Goal: Task Accomplishment & Management: Use online tool/utility

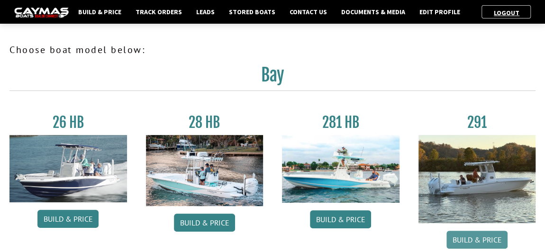
click at [483, 241] on link "Build & Price" at bounding box center [477, 240] width 61 height 18
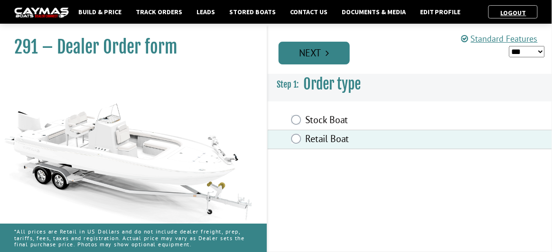
click at [318, 50] on link "Next" at bounding box center [313, 53] width 71 height 23
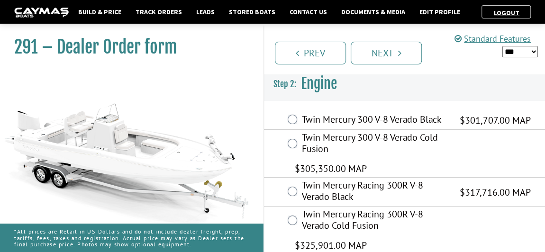
click at [318, 205] on div "Twin Mercury Racing 300R V-8 Verado Black $317,716.00 MAP $206,516.00 $317,716.…" at bounding box center [404, 192] width 281 height 29
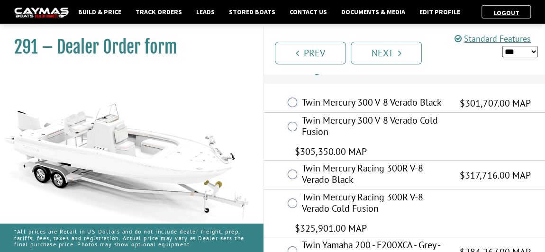
scroll to position [28, 0]
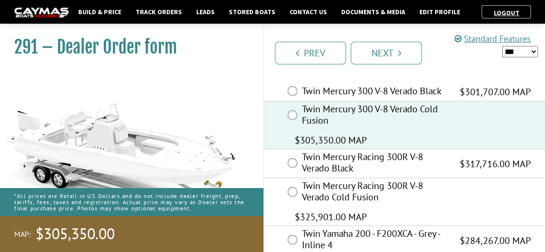
drag, startPoint x: 548, startPoint y: 248, endPoint x: 387, endPoint y: 216, distance: 164.3
click at [387, 216] on div "Twin Mercury Racing 300R V-8 Verado Cold Fusion $325,901.00 MAP $211,836.00 $32…" at bounding box center [404, 202] width 281 height 48
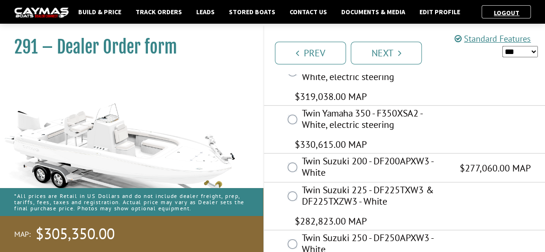
scroll to position [344, 0]
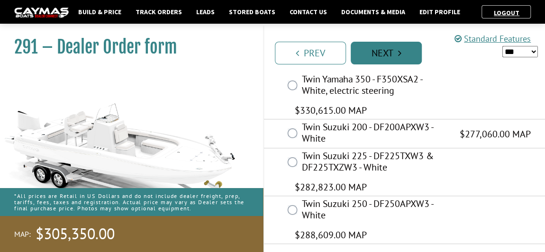
click at [388, 50] on link "Next" at bounding box center [386, 53] width 71 height 23
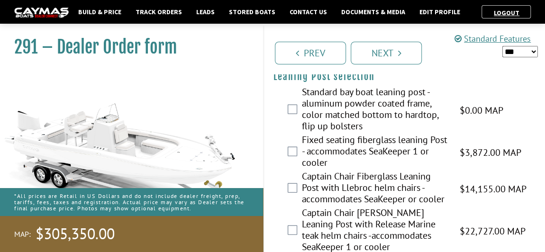
scroll to position [2810, 0]
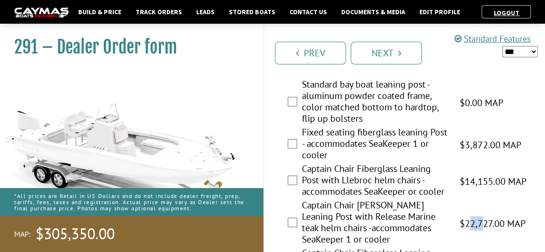
drag, startPoint x: 480, startPoint y: 184, endPoint x: 471, endPoint y: 184, distance: 8.5
click at [471, 217] on span "$22,727.00 MAP" at bounding box center [493, 224] width 66 height 14
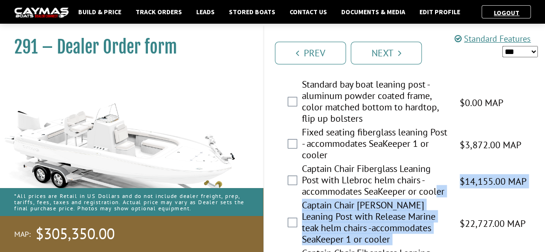
drag, startPoint x: 456, startPoint y: 170, endPoint x: 439, endPoint y: 156, distance: 22.2
click at [439, 156] on fieldset "Please select option. Standard bay boat leaning post - aluminum powder coated f…" at bounding box center [405, 212] width 262 height 267
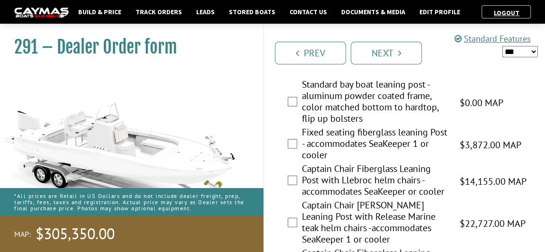
drag, startPoint x: 365, startPoint y: 156, endPoint x: 377, endPoint y: 155, distance: 11.9
click at [377, 163] on label "Captain Chair Fiberglass Leaning Post with Llebroc helm chairs - accommodates S…" at bounding box center [375, 181] width 146 height 37
drag, startPoint x: 375, startPoint y: 150, endPoint x: 396, endPoint y: 147, distance: 21.6
click at [393, 163] on label "Captain Chair Fiberglass Leaning Post with Llebroc helm chairs - accommodates S…" at bounding box center [375, 181] width 146 height 37
drag, startPoint x: 400, startPoint y: 146, endPoint x: 415, endPoint y: 146, distance: 14.7
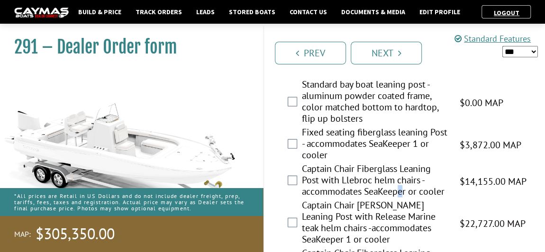
click at [415, 163] on label "Captain Chair Fiberglass Leaning Post with Llebroc helm chairs - accommodates S…" at bounding box center [375, 181] width 146 height 37
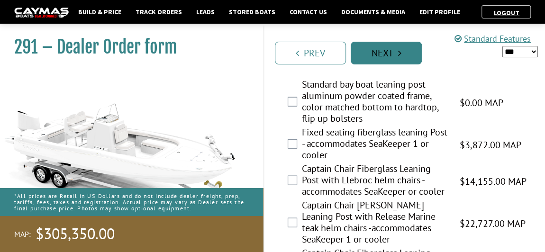
drag, startPoint x: 217, startPoint y: 68, endPoint x: 370, endPoint y: 55, distance: 154.2
click at [370, 55] on link "Next" at bounding box center [386, 53] width 71 height 23
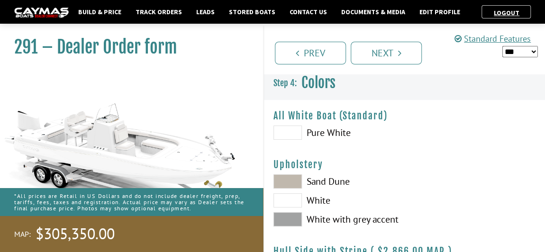
scroll to position [0, 0]
drag, startPoint x: 548, startPoint y: 250, endPoint x: 367, endPoint y: 188, distance: 191.1
drag, startPoint x: 367, startPoint y: 188, endPoint x: 501, endPoint y: 216, distance: 137.2
drag, startPoint x: 501, startPoint y: 216, endPoint x: 502, endPoint y: 227, distance: 10.4
click at [502, 227] on div at bounding box center [475, 203] width 141 height 57
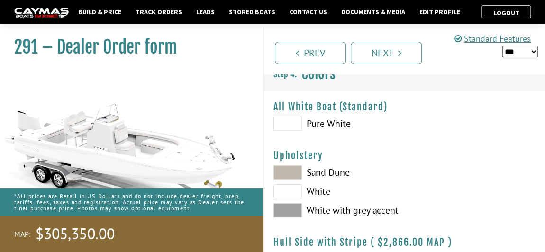
scroll to position [17, 0]
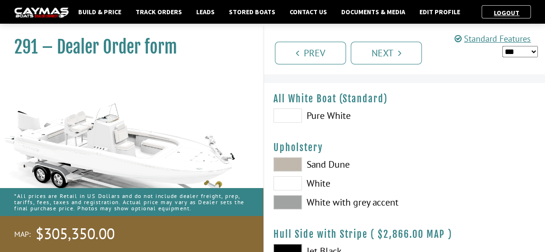
drag, startPoint x: 552, startPoint y: 245, endPoint x: 388, endPoint y: 161, distance: 184.1
click at [388, 161] on label "Sand Dune" at bounding box center [335, 164] width 122 height 14
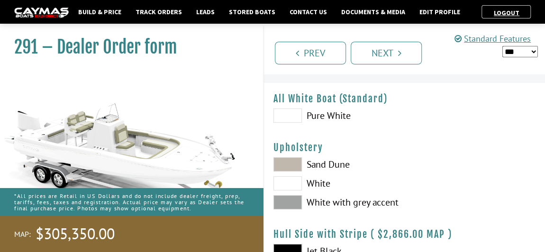
drag, startPoint x: 387, startPoint y: 162, endPoint x: 388, endPoint y: 181, distance: 19.0
drag, startPoint x: 388, startPoint y: 181, endPoint x: 222, endPoint y: 122, distance: 176.1
click at [222, 122] on img at bounding box center [127, 147] width 254 height 154
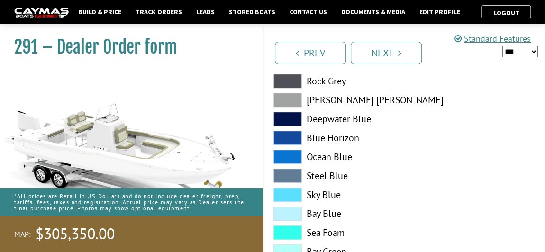
scroll to position [207, 0]
click at [297, 112] on span at bounding box center [288, 118] width 28 height 14
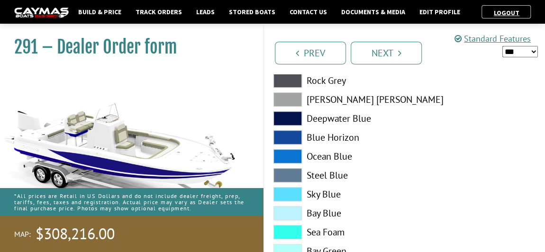
click at [297, 112] on span at bounding box center [288, 118] width 28 height 14
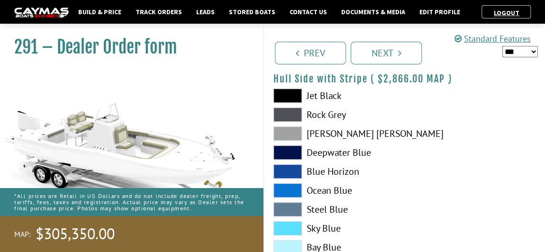
scroll to position [172, 0]
click at [288, 107] on div "Jet Black Rock Grey Dove Gray Deepwater Blue Blue Horizon Ocean Blue" at bounding box center [334, 193] width 141 height 209
click at [283, 134] on span at bounding box center [288, 134] width 28 height 14
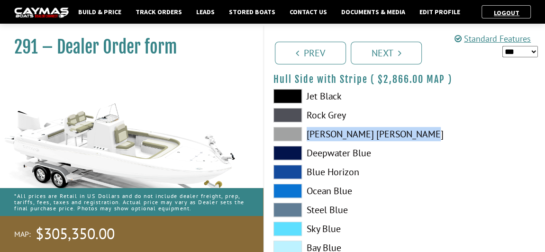
drag, startPoint x: 316, startPoint y: 133, endPoint x: 368, endPoint y: 138, distance: 51.9
click at [364, 138] on label "[PERSON_NAME] [PERSON_NAME]" at bounding box center [335, 134] width 122 height 14
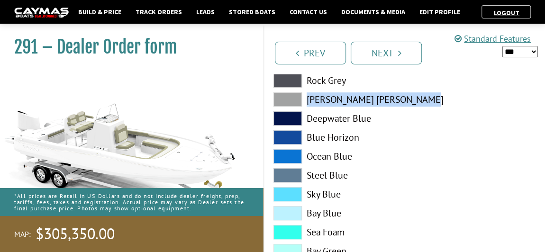
scroll to position [207, 0]
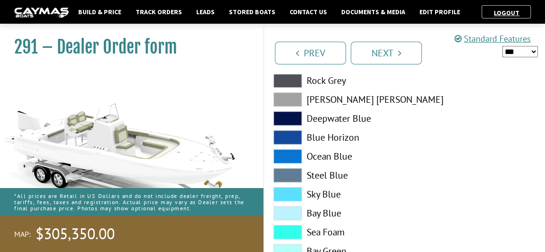
click at [387, 215] on div "Jet Black Rock Grey Dove Gray Deepwater Blue Blue Horizon" at bounding box center [404, 159] width 281 height 209
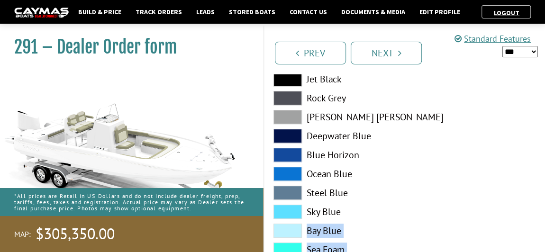
scroll to position [172, 0]
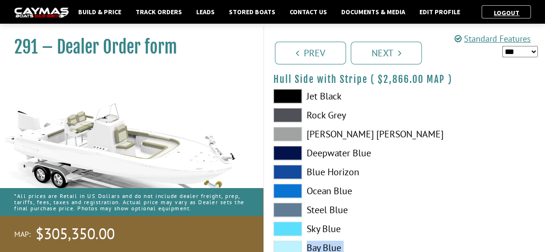
click at [445, 172] on div at bounding box center [475, 193] width 141 height 209
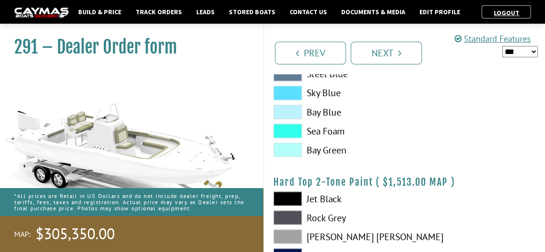
scroll to position [811, 0]
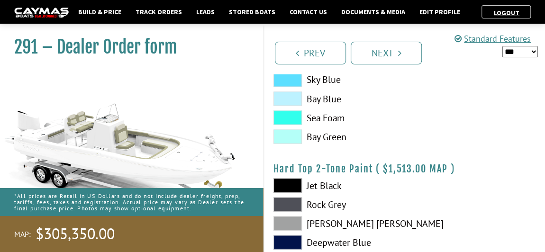
click at [287, 241] on span at bounding box center [288, 242] width 28 height 14
click at [292, 240] on span at bounding box center [288, 242] width 28 height 14
drag, startPoint x: 369, startPoint y: 215, endPoint x: 281, endPoint y: 180, distance: 94.5
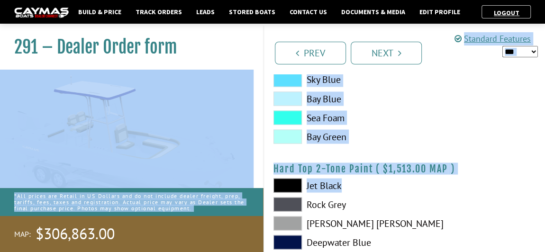
drag, startPoint x: 281, startPoint y: 180, endPoint x: 184, endPoint y: 139, distance: 105.2
click at [419, 131] on div at bounding box center [475, 44] width 141 height 209
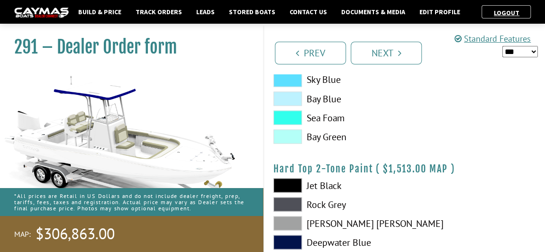
click at [464, 109] on div at bounding box center [475, 44] width 141 height 209
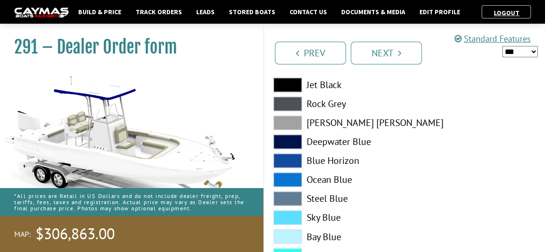
scroll to position [690, 0]
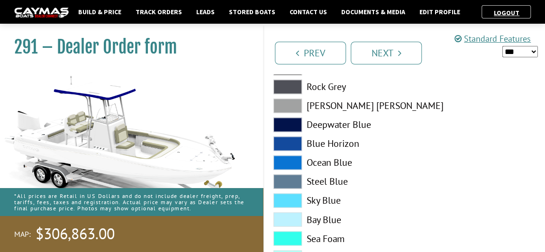
click at [351, 166] on div "Jet Black Rock Grey Dove Gray Deepwater Blue Blue Horizon Ocean Blue" at bounding box center [334, 165] width 141 height 209
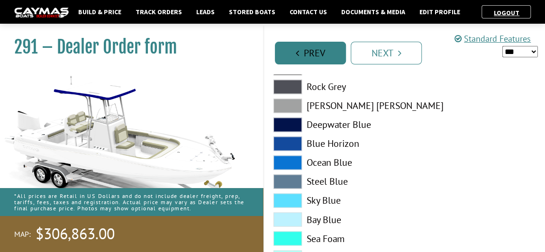
click at [313, 55] on link "Prev" at bounding box center [310, 53] width 71 height 23
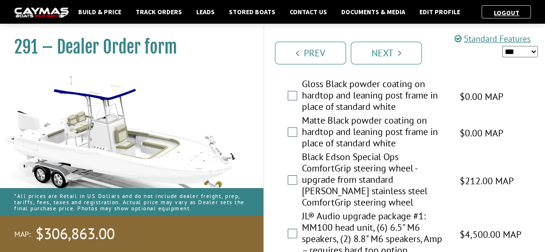
scroll to position [1604, 0]
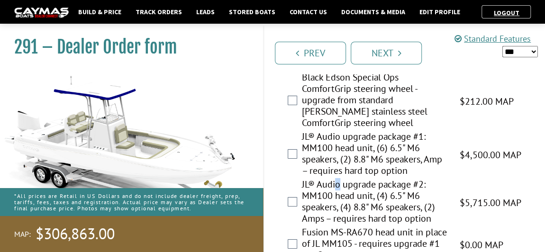
click at [338, 179] on label "JL® Audio upgrade package #2: MM100 head unit, (4) 6.5" M6 speakers, (4) 8.8" M…" at bounding box center [375, 203] width 146 height 48
click at [342, 180] on label "JL® Audio upgrade package #2: MM100 head unit, (4) 6.5" M6 speakers, (4) 8.8" M…" at bounding box center [375, 203] width 146 height 48
